Goal: Transaction & Acquisition: Obtain resource

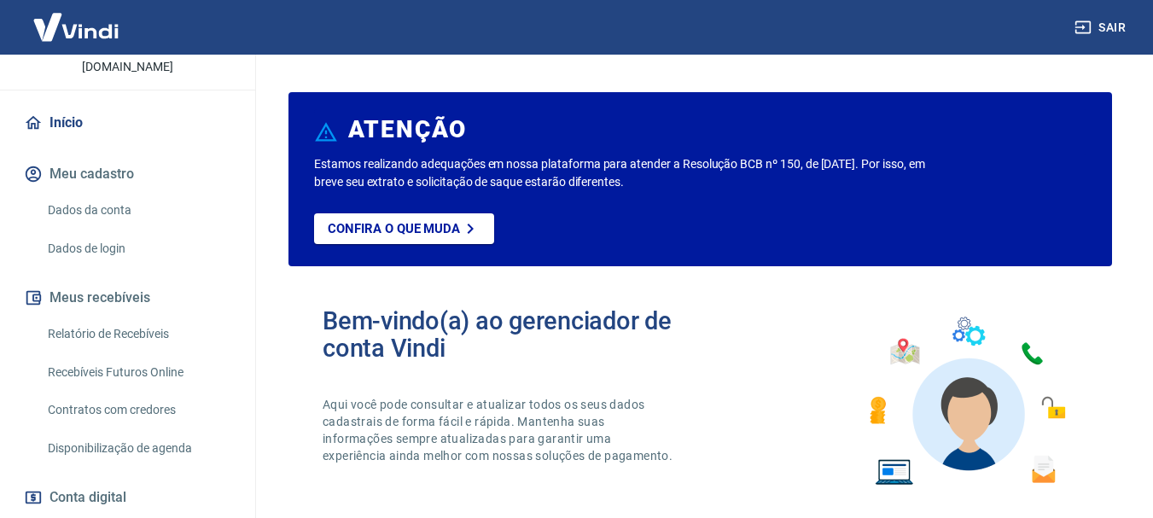
scroll to position [229, 0]
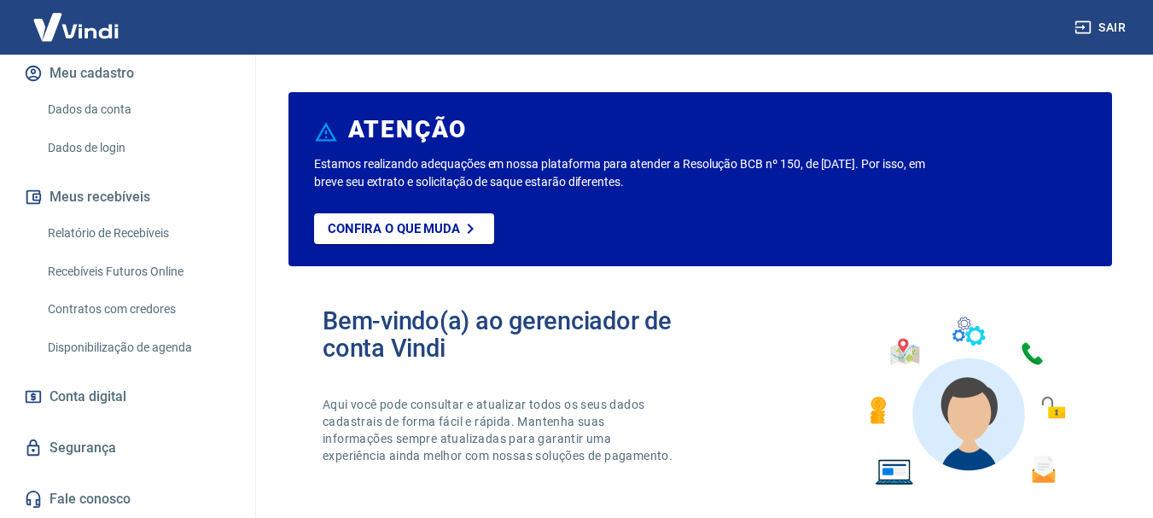
click at [155, 227] on link "Relatório de Recebíveis" at bounding box center [138, 233] width 194 height 35
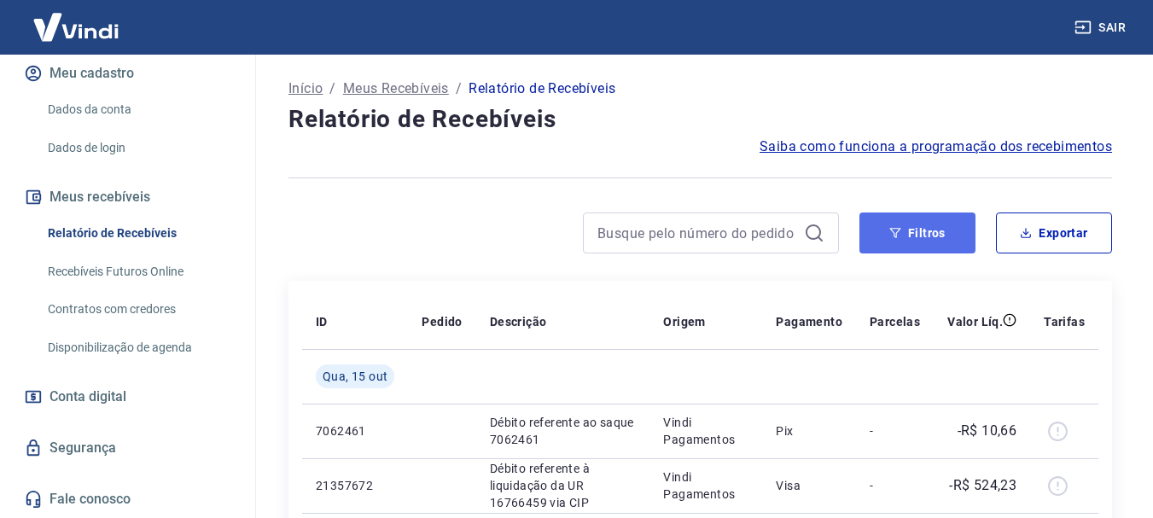
click at [948, 232] on button "Filtros" at bounding box center [918, 233] width 116 height 41
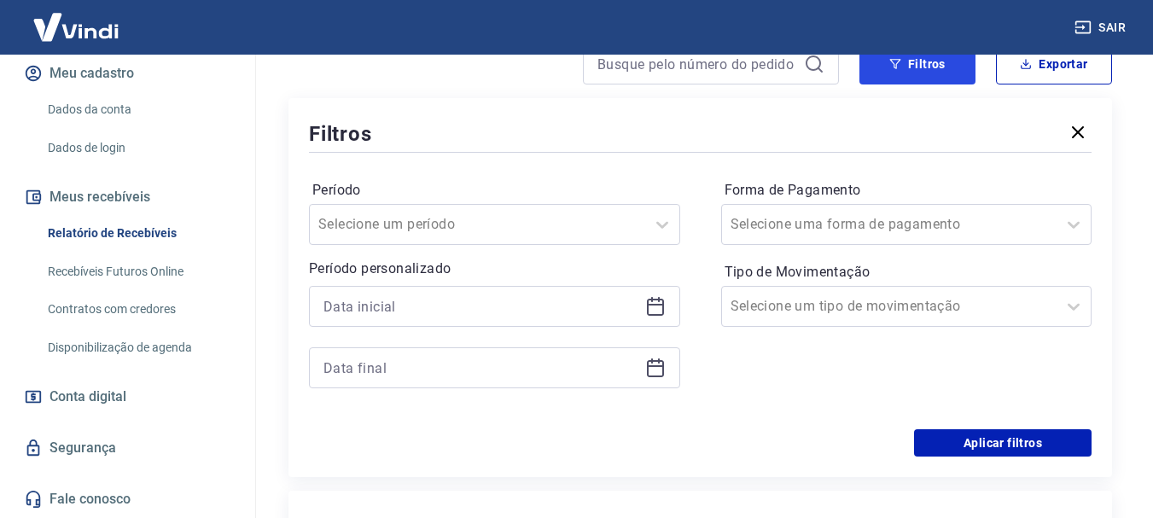
scroll to position [171, 0]
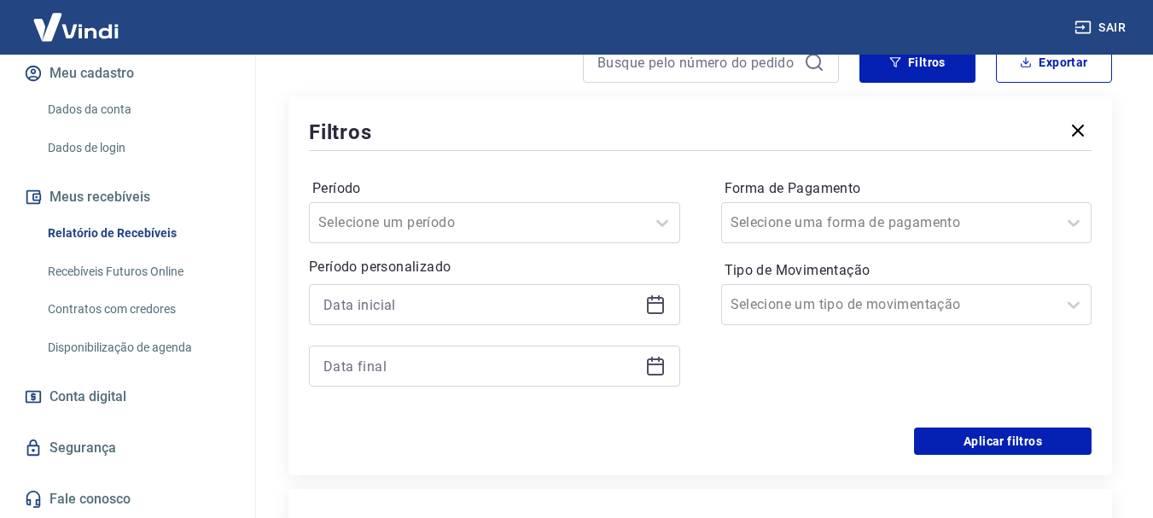
click at [661, 300] on icon at bounding box center [655, 304] width 20 height 20
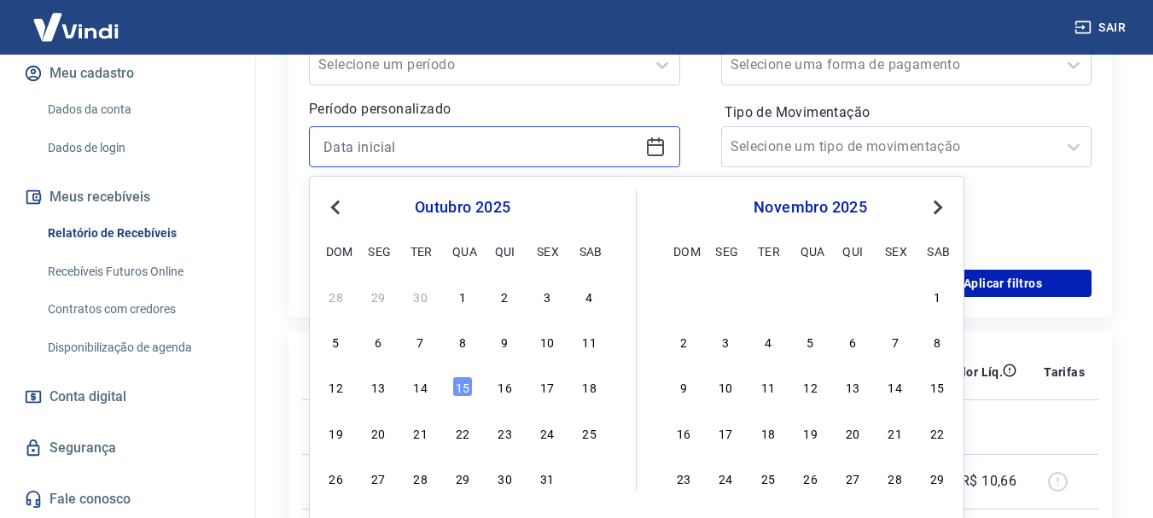
scroll to position [341, 0]
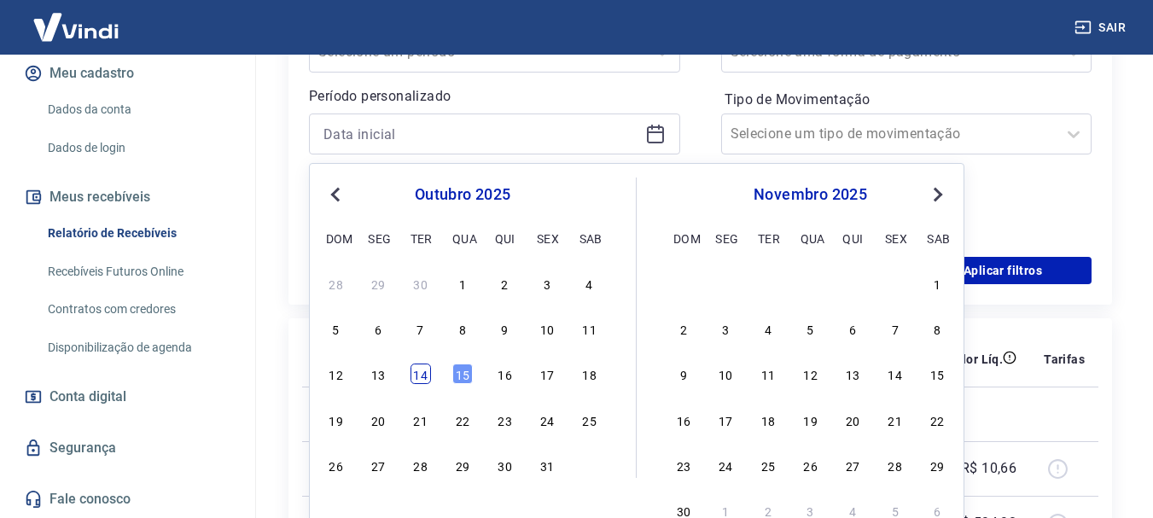
click at [420, 378] on div "14" at bounding box center [421, 374] width 20 height 20
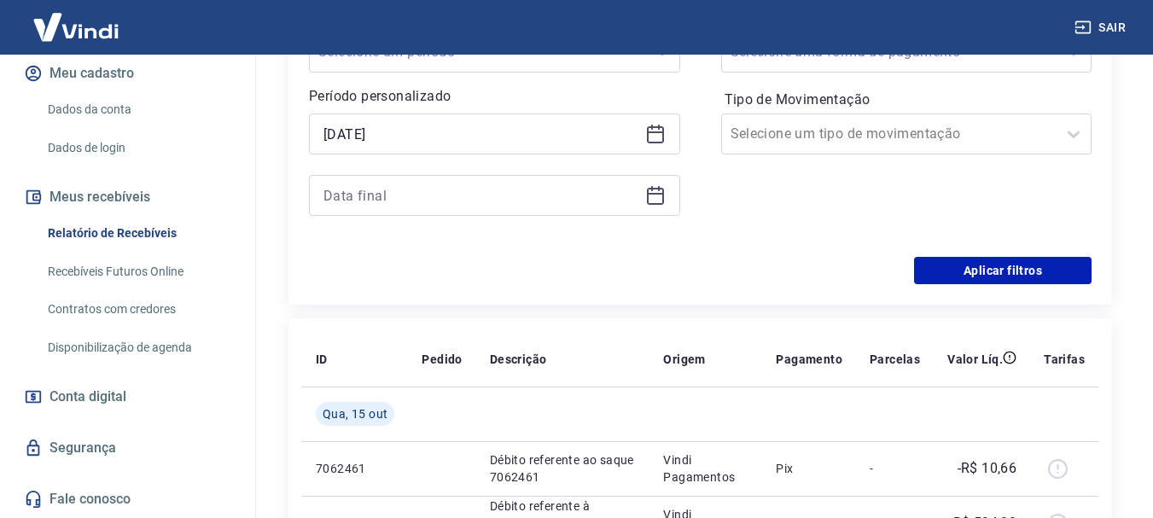
type input "[DATE]"
click at [645, 197] on icon at bounding box center [655, 195] width 20 height 20
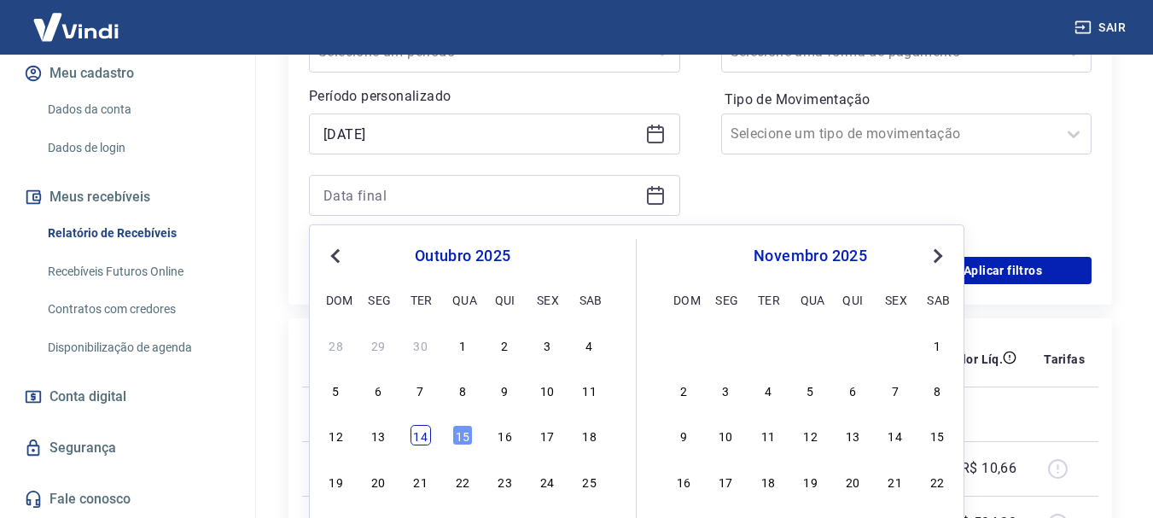
click at [421, 440] on div "14" at bounding box center [421, 435] width 20 height 20
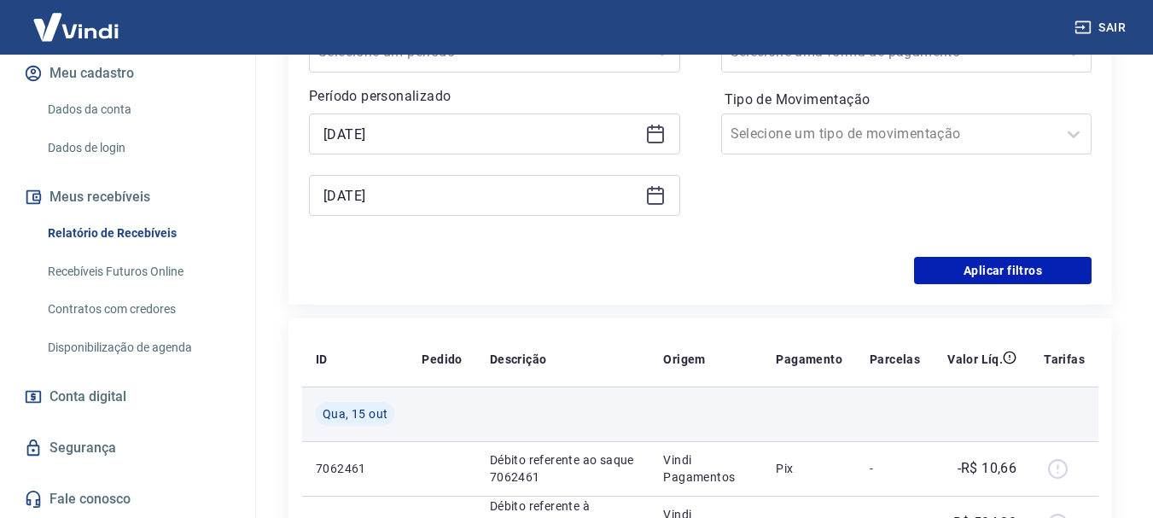
type input "[DATE]"
click at [416, 437] on td at bounding box center [441, 414] width 67 height 55
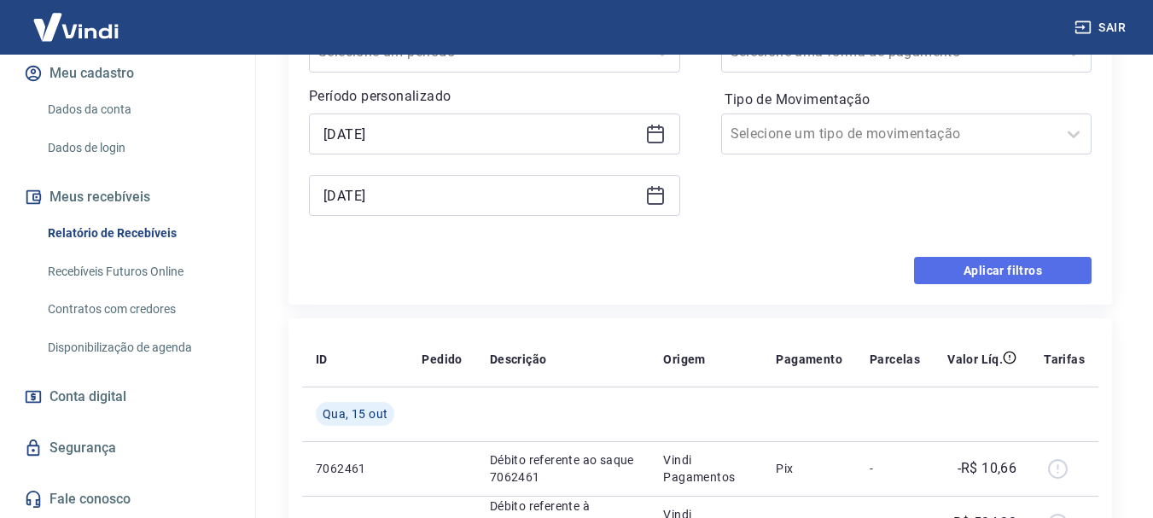
click at [1067, 266] on button "Aplicar filtros" at bounding box center [1003, 270] width 178 height 27
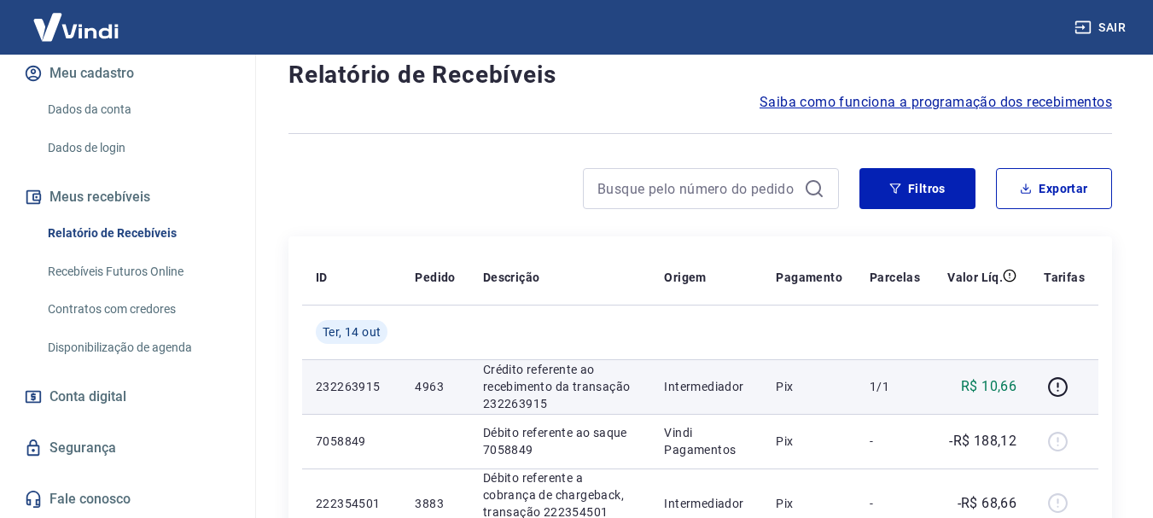
scroll to position [85, 0]
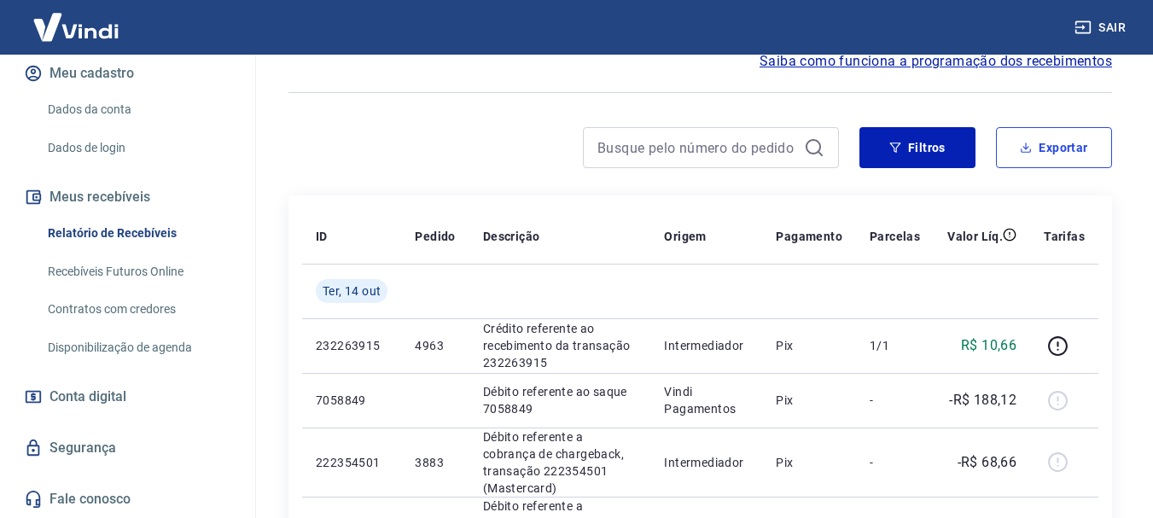
click at [1067, 150] on button "Exportar" at bounding box center [1054, 147] width 116 height 41
type input "[DATE]"
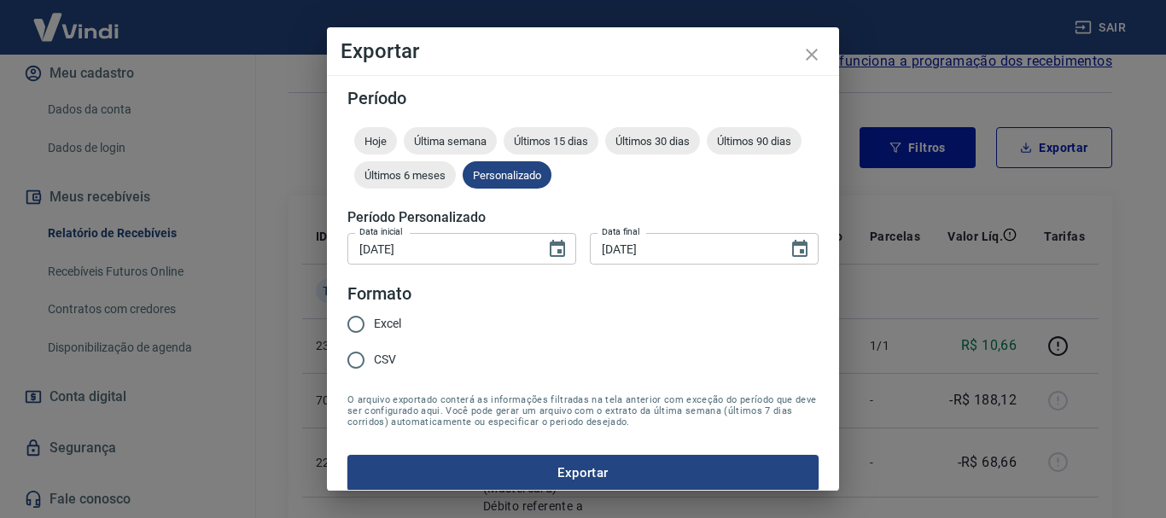
click at [350, 318] on input "Excel" at bounding box center [356, 324] width 36 height 36
radio input "true"
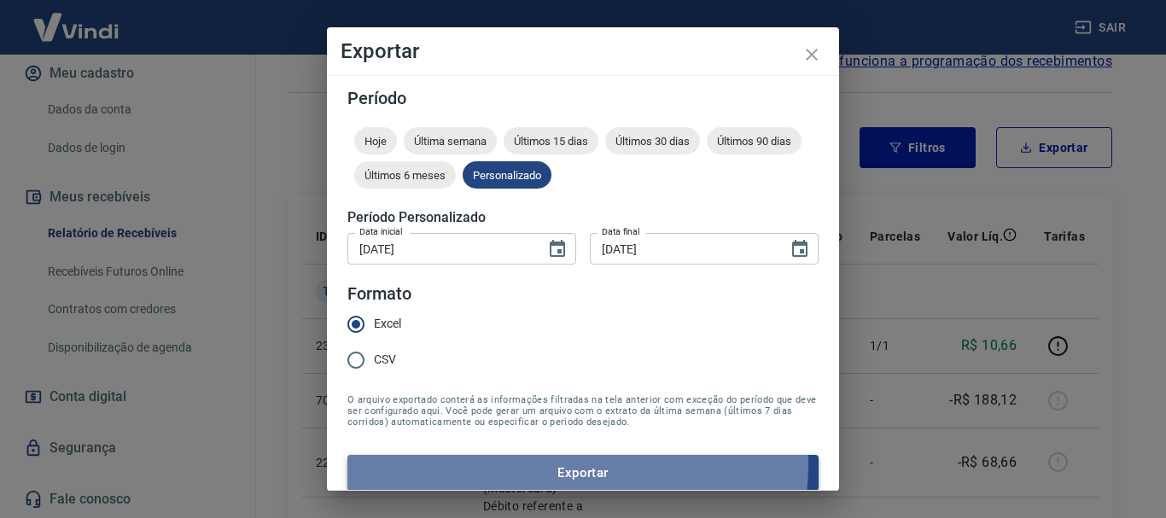
click at [562, 464] on button "Exportar" at bounding box center [582, 473] width 471 height 36
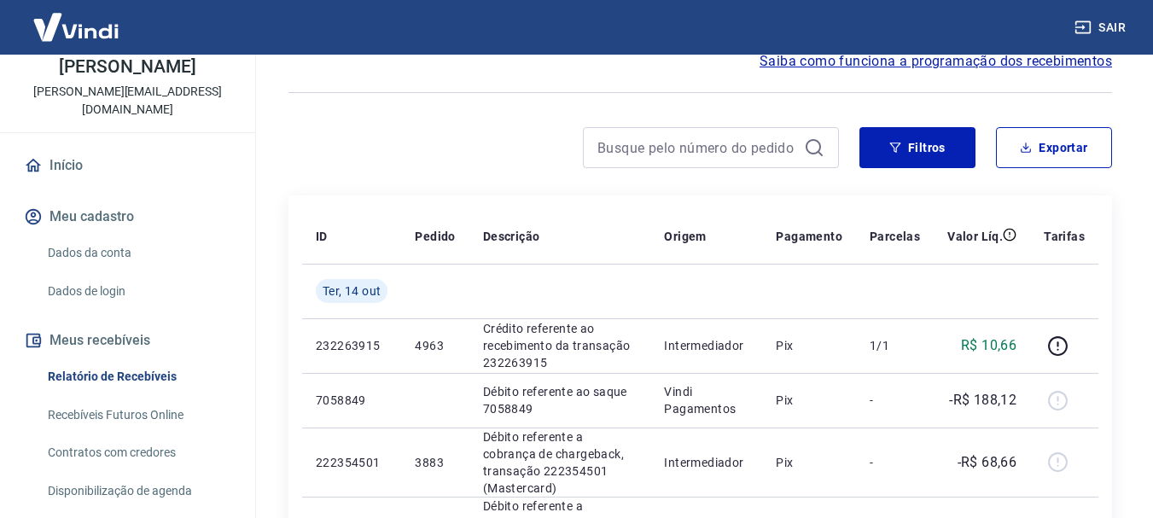
click at [67, 156] on link "Início" at bounding box center [127, 166] width 214 height 38
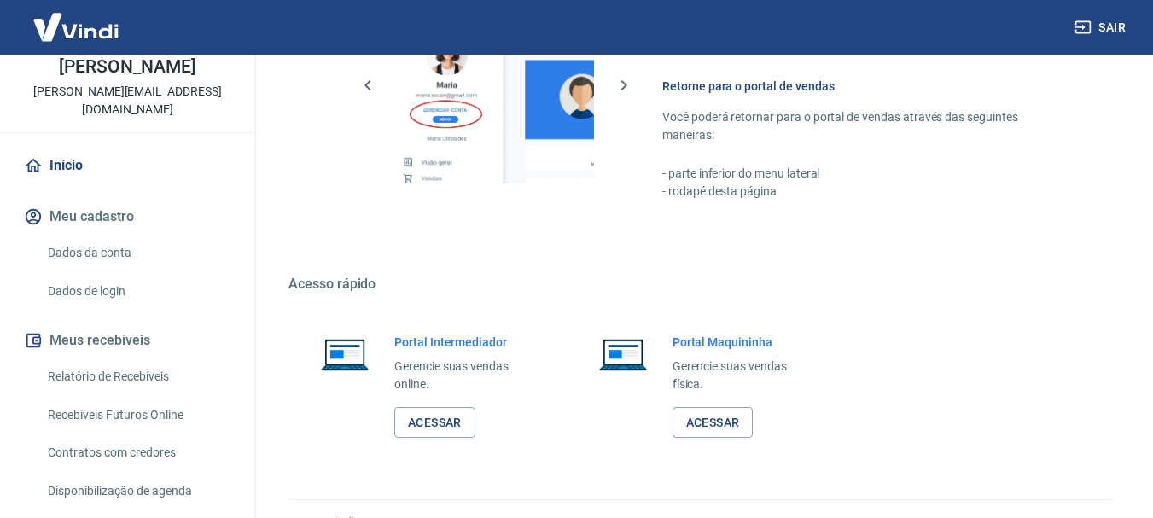
scroll to position [1059, 0]
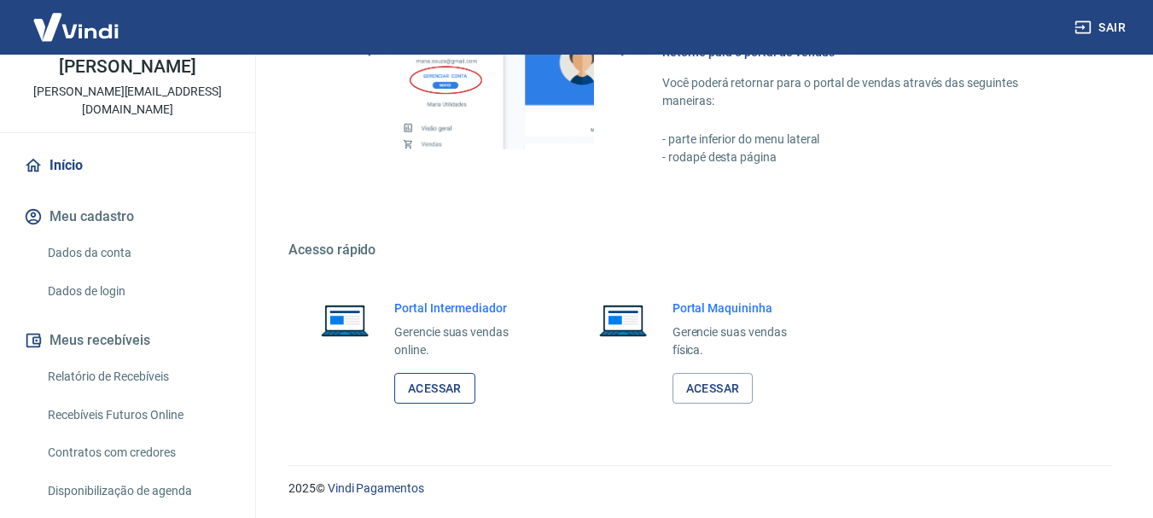
click at [399, 395] on link "Acessar" at bounding box center [434, 389] width 81 height 32
